Goal: Information Seeking & Learning: Learn about a topic

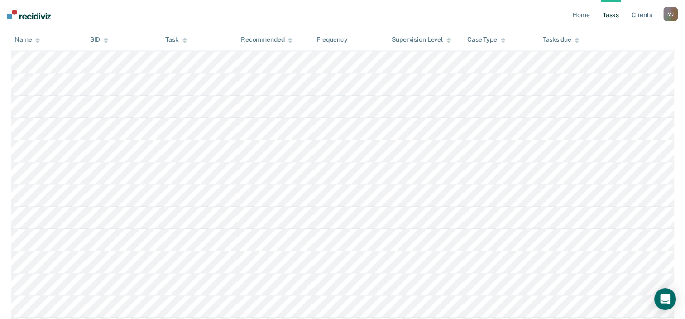
scroll to position [1190, 0]
click at [584, 13] on link "Home" at bounding box center [580, 14] width 21 height 29
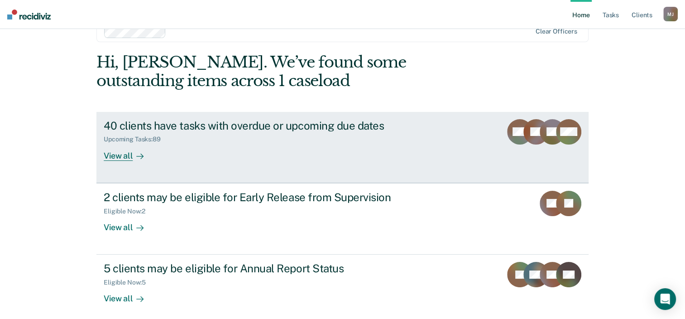
scroll to position [45, 0]
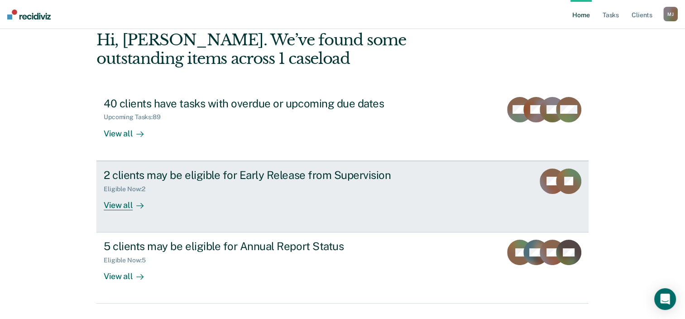
click at [257, 176] on div "2 clients may be eligible for Early Release from Supervision" at bounding box center [263, 174] width 318 height 13
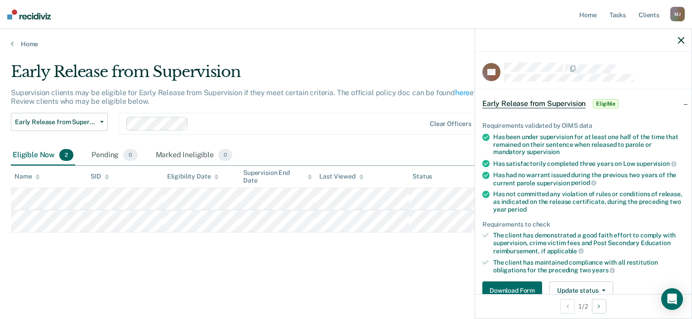
drag, startPoint x: 264, startPoint y: 259, endPoint x: 271, endPoint y: 241, distance: 19.7
click at [264, 258] on div "Early Release from Supervision Supervision clients may be eligible for Early Re…" at bounding box center [346, 170] width 670 height 217
click at [680, 42] on icon "button" at bounding box center [681, 40] width 6 height 6
